Goal: Task Accomplishment & Management: Manage account settings

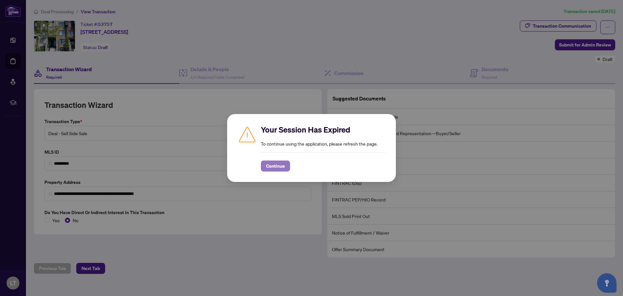
click at [274, 170] on span "Continue" at bounding box center [275, 166] width 19 height 10
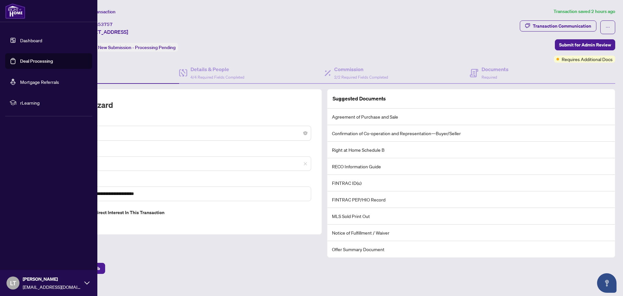
click at [23, 59] on link "Deal Processing" at bounding box center [36, 61] width 33 height 6
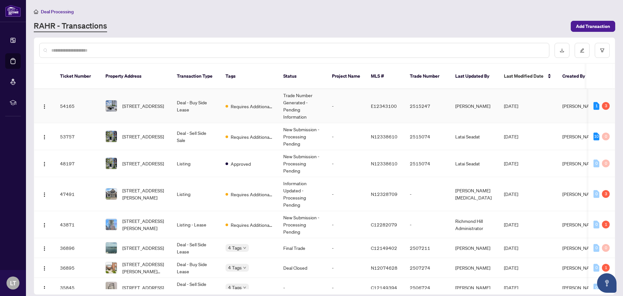
click at [174, 100] on td "Deal - Buy Side Lease" at bounding box center [196, 106] width 49 height 34
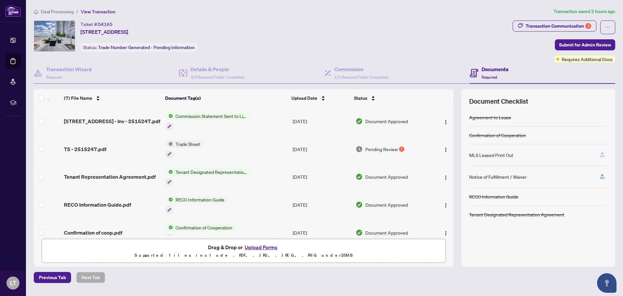
click at [601, 154] on icon "button" at bounding box center [603, 155] width 6 height 6
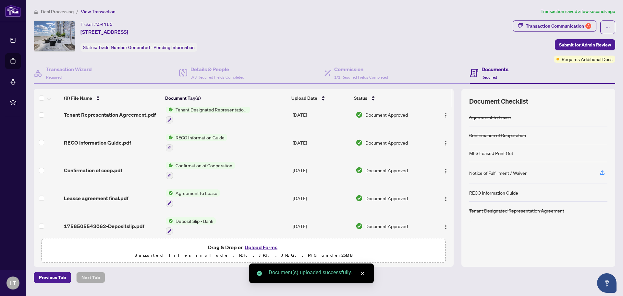
scroll to position [95, 0]
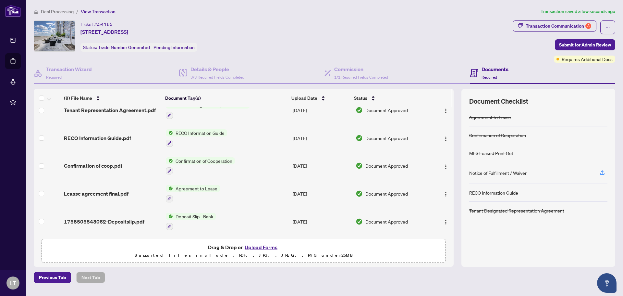
click at [268, 247] on button "Upload Forms" at bounding box center [261, 247] width 37 height 8
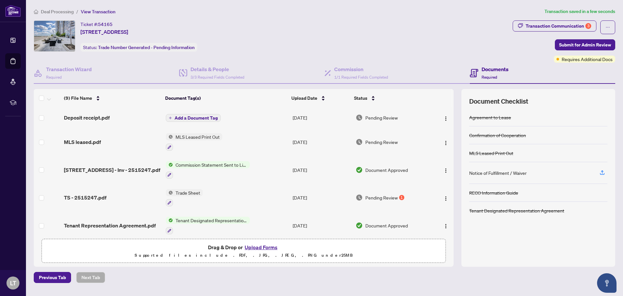
click at [205, 116] on span "Add a Document Tag" at bounding box center [196, 118] width 43 height 5
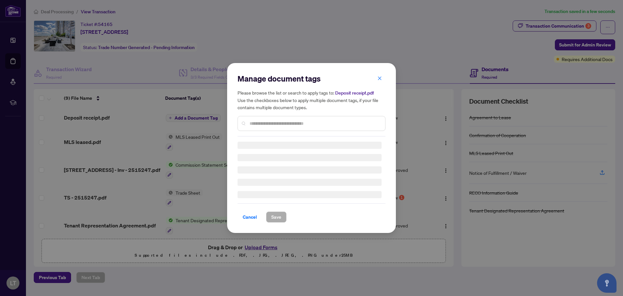
click at [263, 124] on div "Manage document tags Please browse the list or search to apply tags to: Deposit…" at bounding box center [312, 104] width 148 height 63
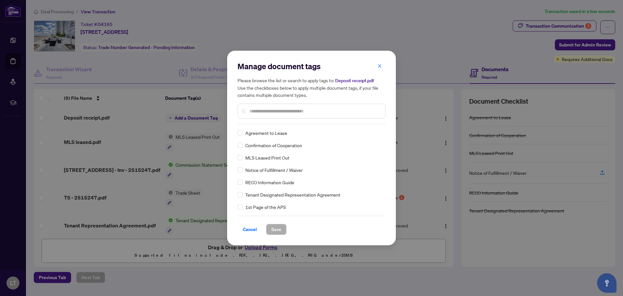
click at [265, 110] on input "text" at bounding box center [315, 110] width 130 height 7
type input "*******"
click at [263, 170] on span "Deposit Receipt" at bounding box center [261, 169] width 32 height 7
click at [243, 170] on div "Deposit Receipt" at bounding box center [310, 169] width 144 height 7
click at [275, 228] on span "Save" at bounding box center [276, 229] width 10 height 10
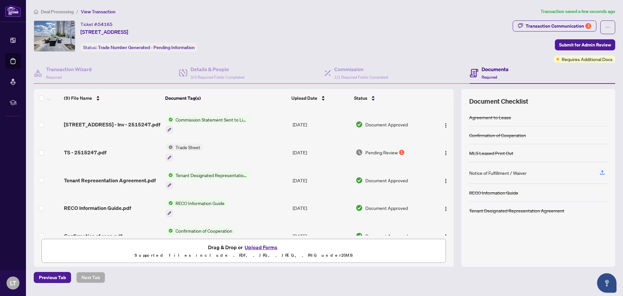
scroll to position [65, 0]
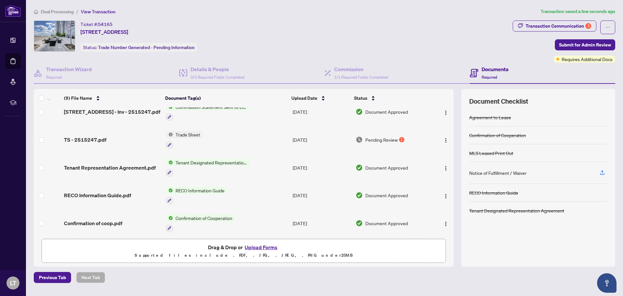
click at [185, 134] on span "Trade Sheet" at bounding box center [188, 134] width 30 height 7
click at [169, 165] on span "Trade Sheet" at bounding box center [170, 165] width 30 height 7
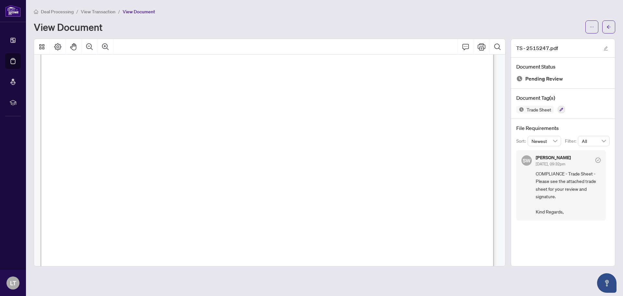
scroll to position [260, 0]
click at [465, 45] on icon "Comment" at bounding box center [466, 47] width 8 height 8
click at [479, 45] on icon "Print" at bounding box center [482, 47] width 8 height 8
click at [593, 27] on icon "ellipsis" at bounding box center [592, 27] width 5 height 5
click at [557, 43] on span "Download" at bounding box center [568, 40] width 49 height 7
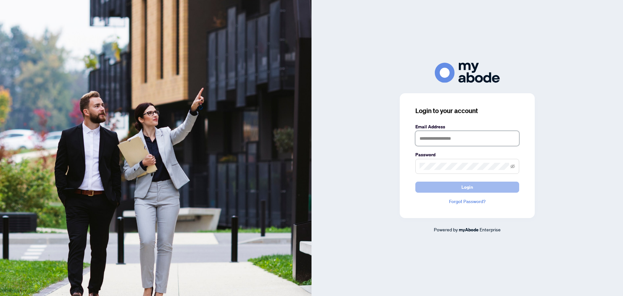
type input "**********"
click at [461, 190] on button "Login" at bounding box center [468, 186] width 104 height 11
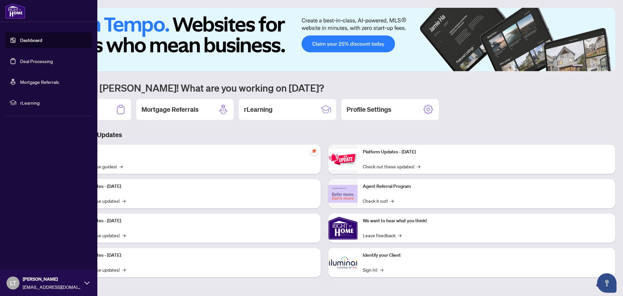
click at [30, 60] on link "Deal Processing" at bounding box center [36, 61] width 33 height 6
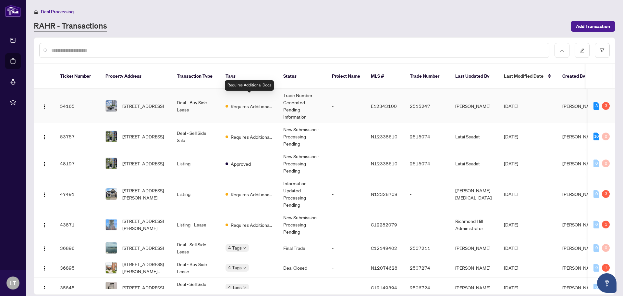
click at [237, 103] on span "Requires Additional Docs" at bounding box center [252, 106] width 42 height 7
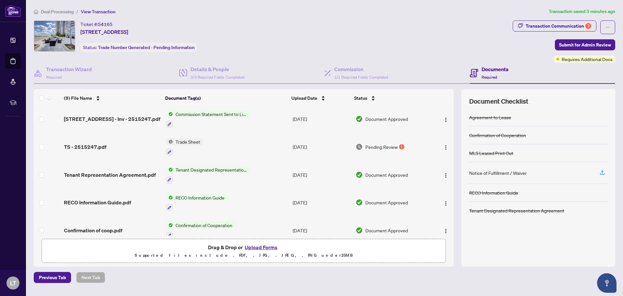
scroll to position [65, 0]
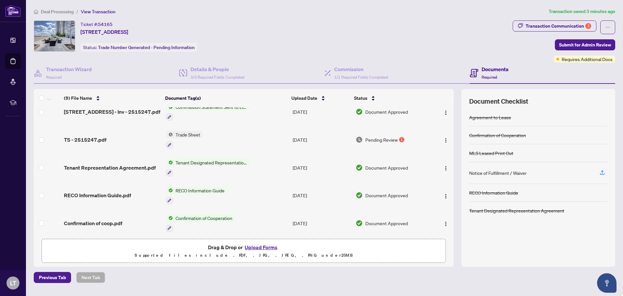
click at [184, 134] on span "Trade Sheet" at bounding box center [188, 134] width 30 height 7
click at [228, 138] on td "Trade Sheet" at bounding box center [226, 140] width 127 height 28
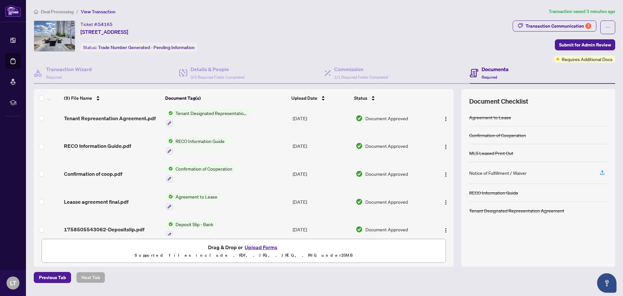
scroll to position [123, 0]
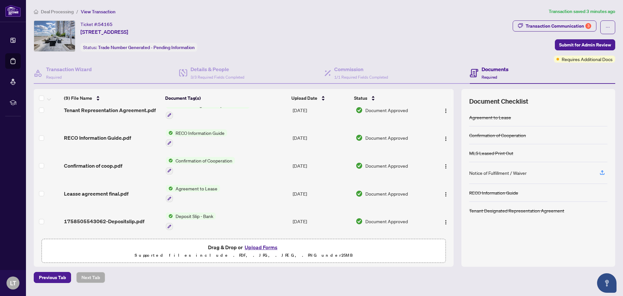
click at [255, 245] on button "Upload Forms" at bounding box center [261, 247] width 37 height 8
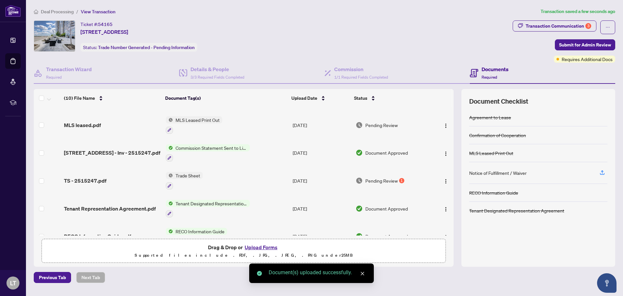
scroll to position [0, 0]
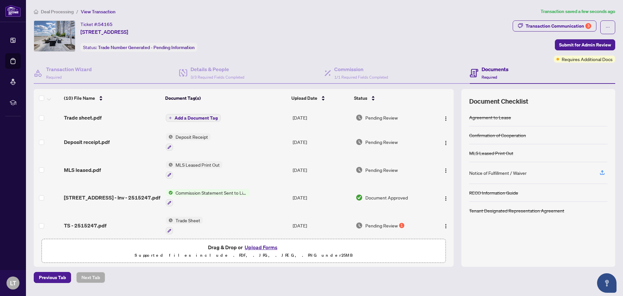
click at [193, 117] on span "Add a Document Tag" at bounding box center [196, 118] width 43 height 5
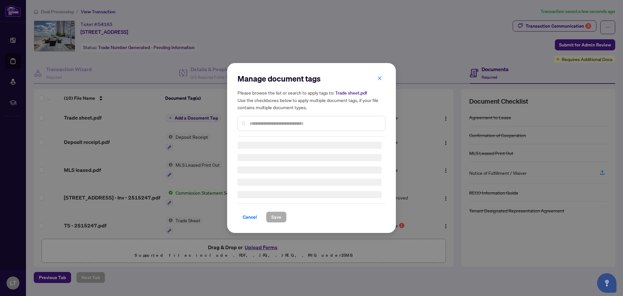
click at [256, 122] on input "text" at bounding box center [315, 123] width 130 height 7
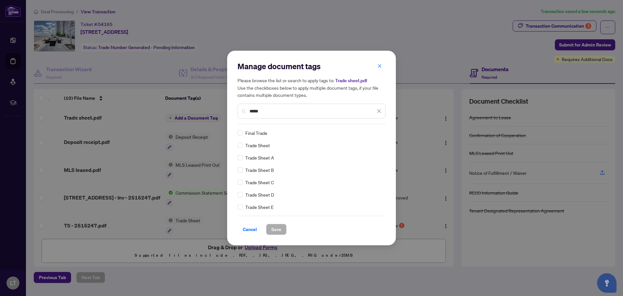
type input "*****"
click at [273, 230] on span "Save" at bounding box center [276, 229] width 10 height 10
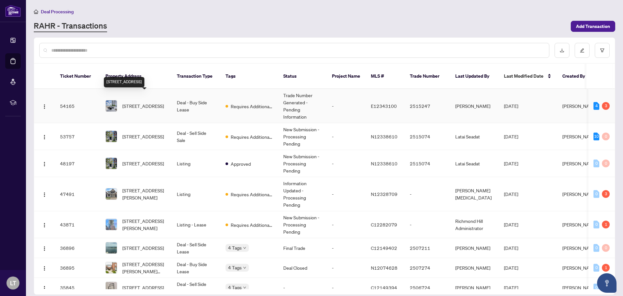
click at [128, 102] on span "[STREET_ADDRESS]" at bounding box center [143, 105] width 42 height 7
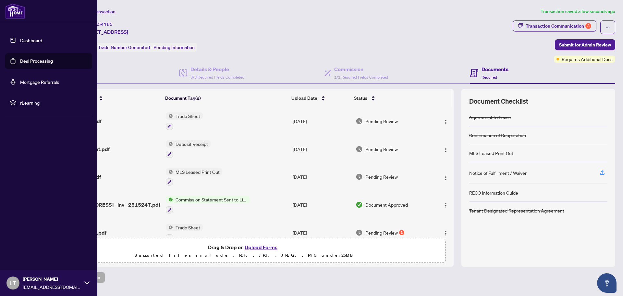
click at [32, 61] on link "Deal Processing" at bounding box center [36, 61] width 33 height 6
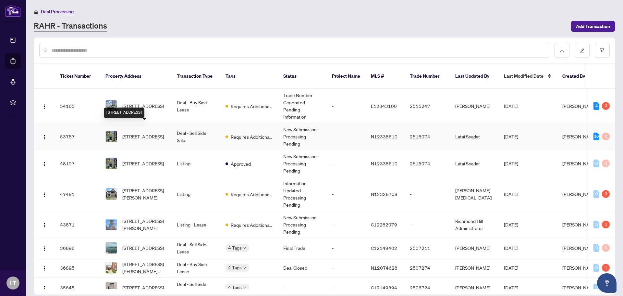
click at [141, 133] on span "[STREET_ADDRESS]" at bounding box center [143, 136] width 42 height 7
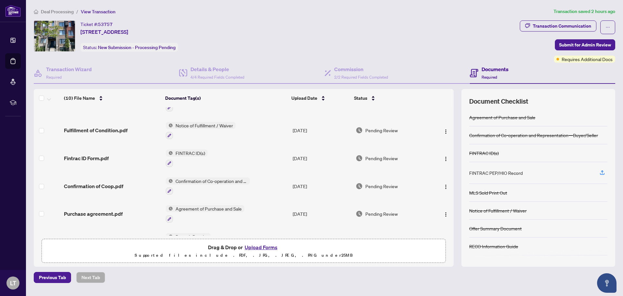
scroll to position [151, 0]
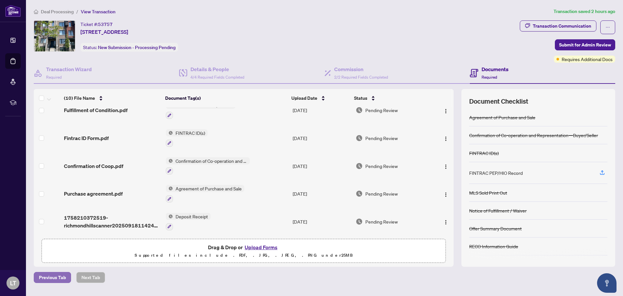
click at [50, 278] on span "Previous Tab" at bounding box center [52, 277] width 27 height 10
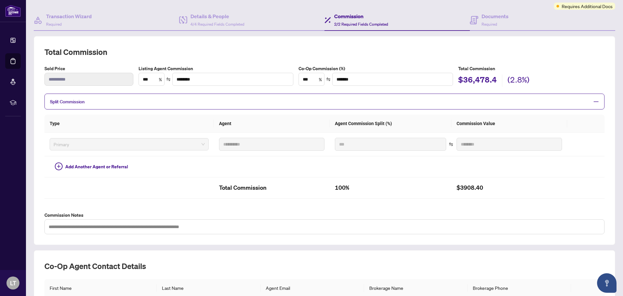
scroll to position [27, 0]
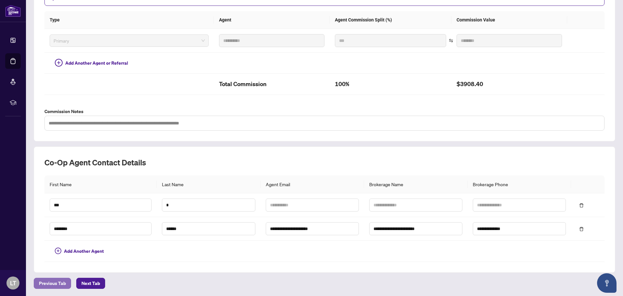
click at [49, 282] on span "Previous Tab" at bounding box center [52, 283] width 27 height 10
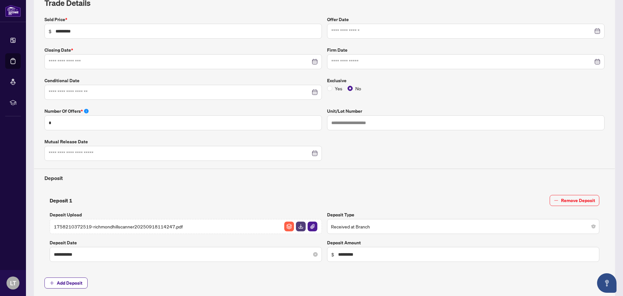
type input "**********"
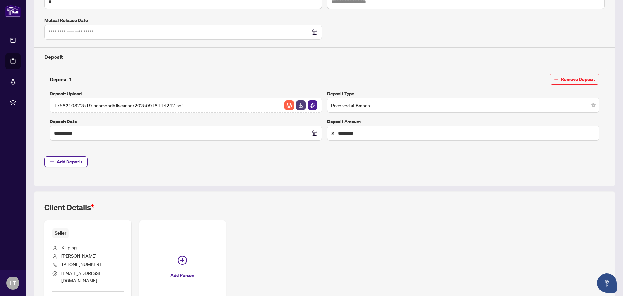
scroll to position [271, 0]
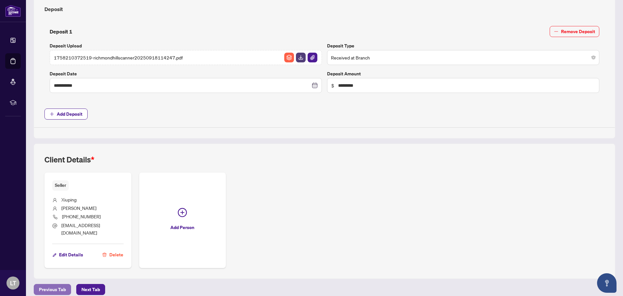
click at [59, 284] on span "Previous Tab" at bounding box center [52, 289] width 27 height 10
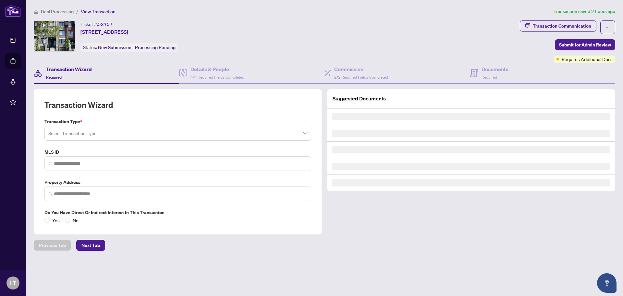
type input "*********"
type input "**********"
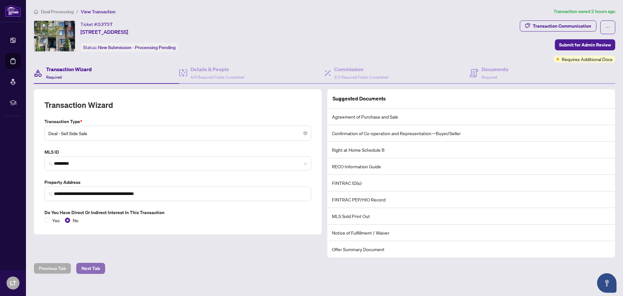
click at [87, 268] on span "Next Tab" at bounding box center [90, 268] width 19 height 10
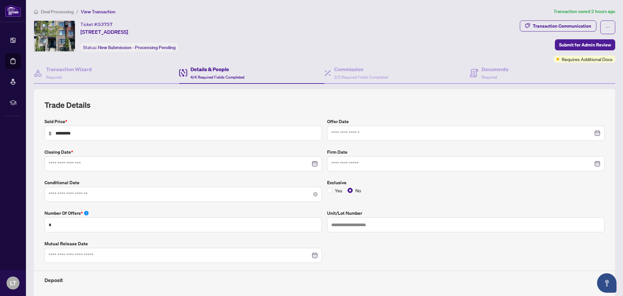
type input "**********"
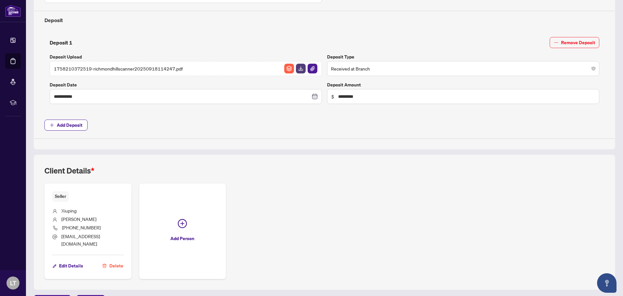
scroll to position [271, 0]
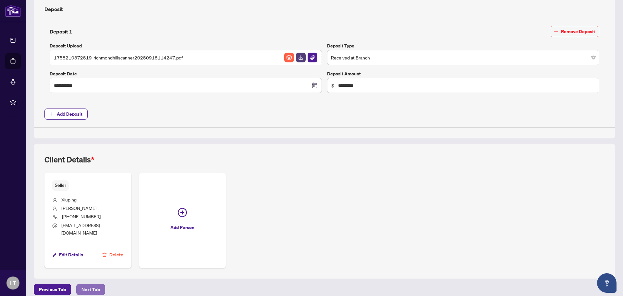
click at [97, 284] on span "Next Tab" at bounding box center [90, 289] width 19 height 10
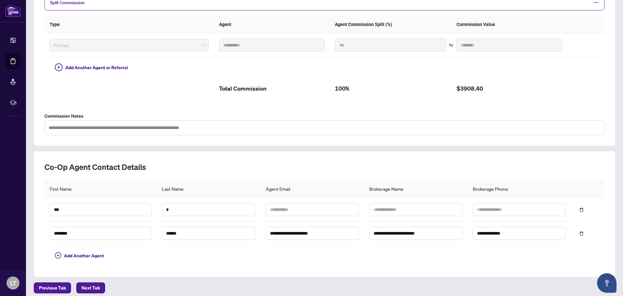
scroll to position [156, 0]
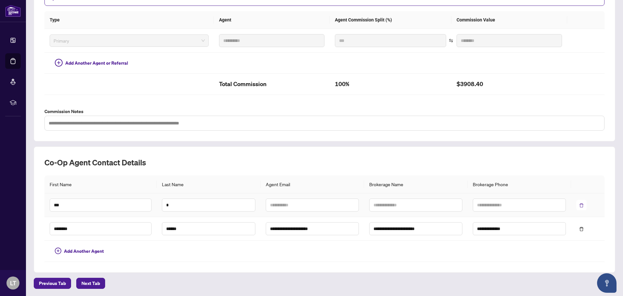
click at [579, 205] on icon "delete" at bounding box center [581, 205] width 5 height 5
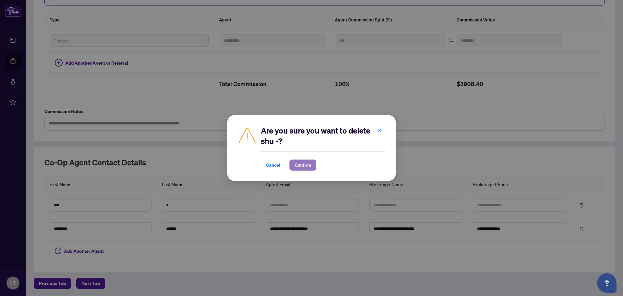
click at [300, 166] on span "Confirm" at bounding box center [303, 165] width 17 height 10
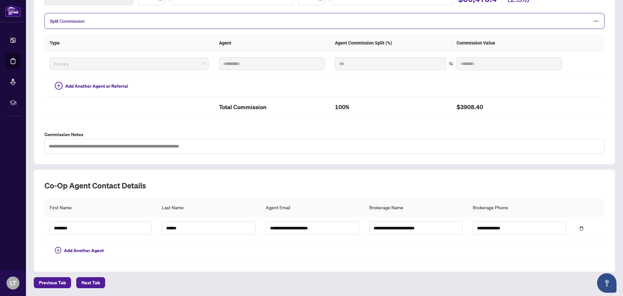
scroll to position [133, 0]
click at [92, 281] on span "Next Tab" at bounding box center [90, 283] width 19 height 10
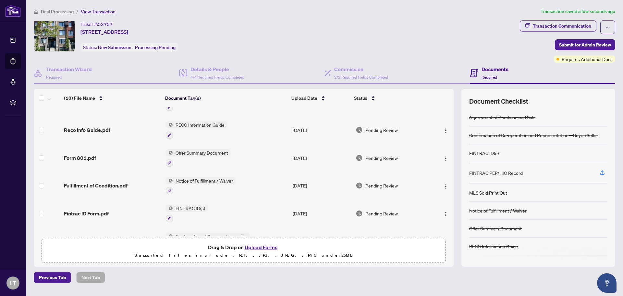
scroll to position [54, 0]
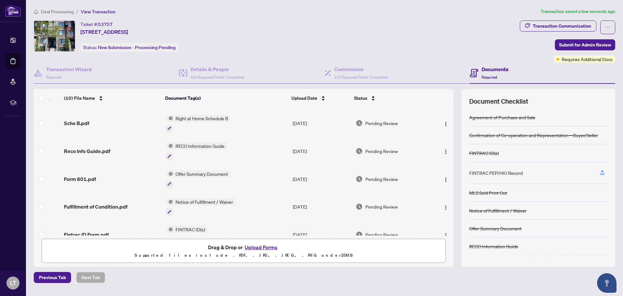
click at [495, 71] on h4 "Documents" at bounding box center [495, 69] width 27 height 8
click at [491, 75] on span "Required" at bounding box center [490, 77] width 16 height 5
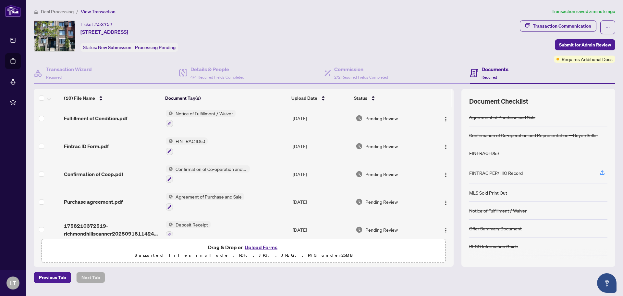
scroll to position [151, 0]
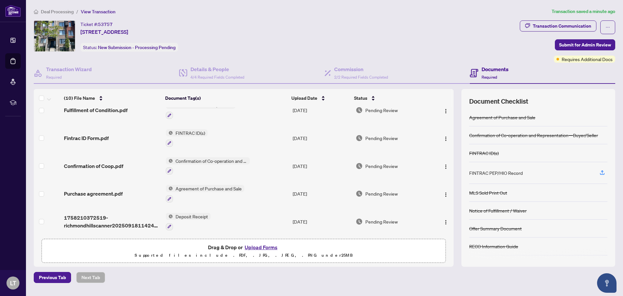
click at [507, 172] on div "FINTRAC PEP/HIO Record" at bounding box center [496, 172] width 54 height 7
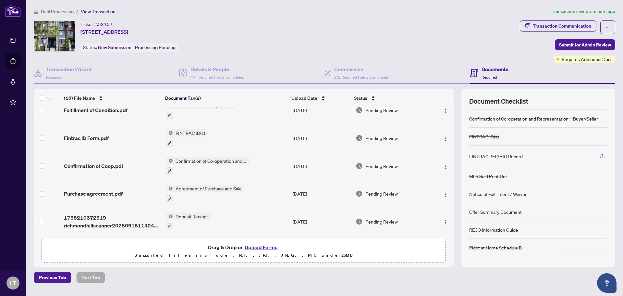
scroll to position [0, 0]
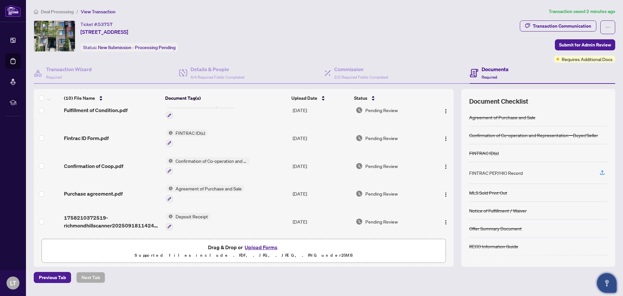
click at [606, 280] on icon "Open asap" at bounding box center [607, 281] width 4 height 5
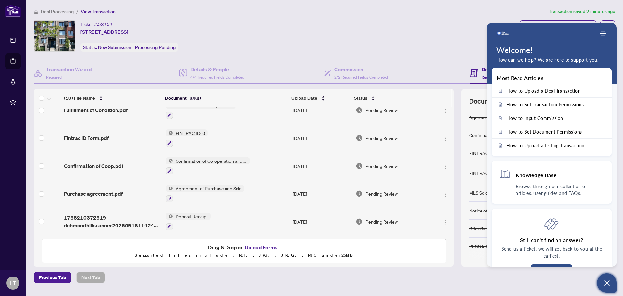
click at [430, 40] on div "Ticket #: 53757 [STREET_ADDRESS] Status: New Submission - Processing Pending" at bounding box center [276, 35] width 484 height 31
click at [606, 285] on icon "Open asap" at bounding box center [607, 283] width 8 height 8
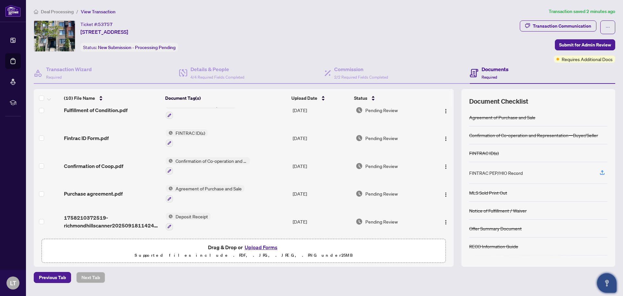
scroll to position [17, 0]
